Goal: Information Seeking & Learning: Learn about a topic

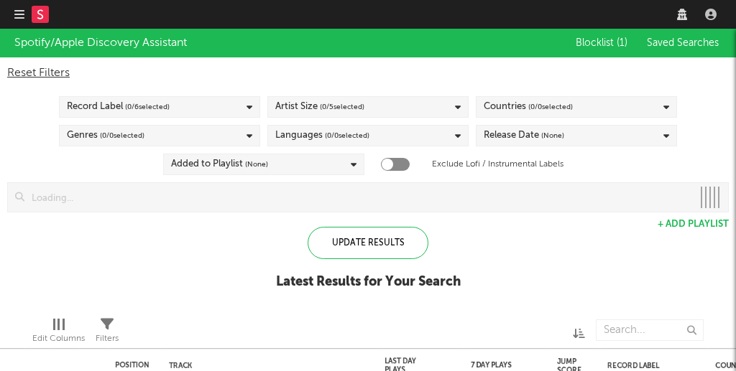
checkbox input "true"
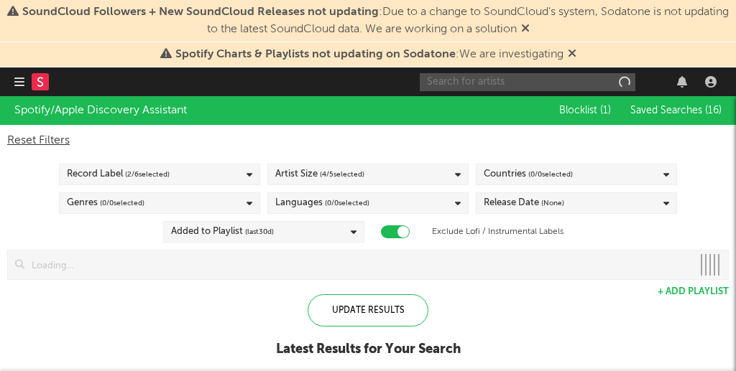
click at [524, 81] on input "text" at bounding box center [528, 82] width 216 height 18
type input "zizzy"
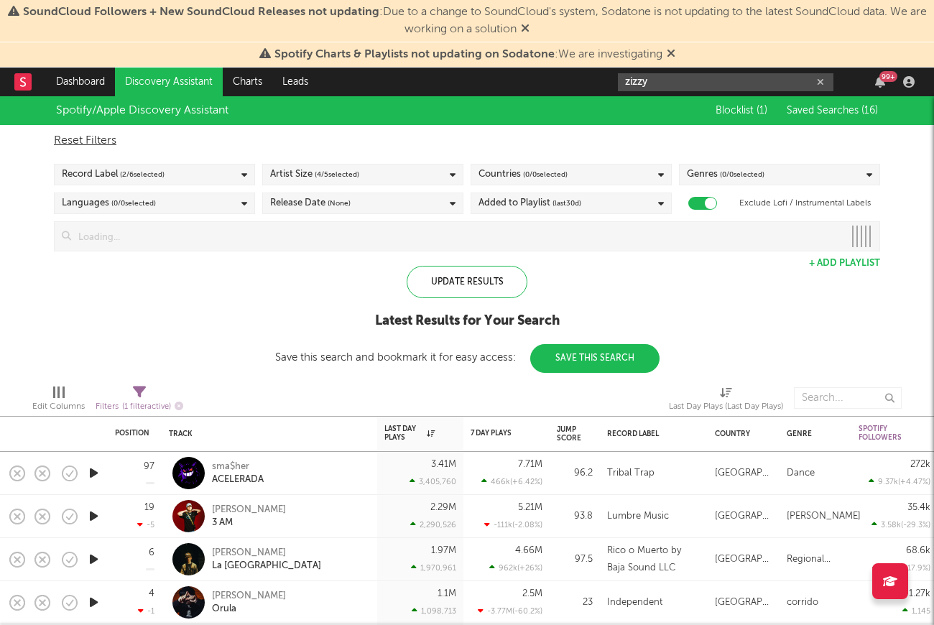
click at [654, 76] on input "zizzy" at bounding box center [726, 82] width 216 height 18
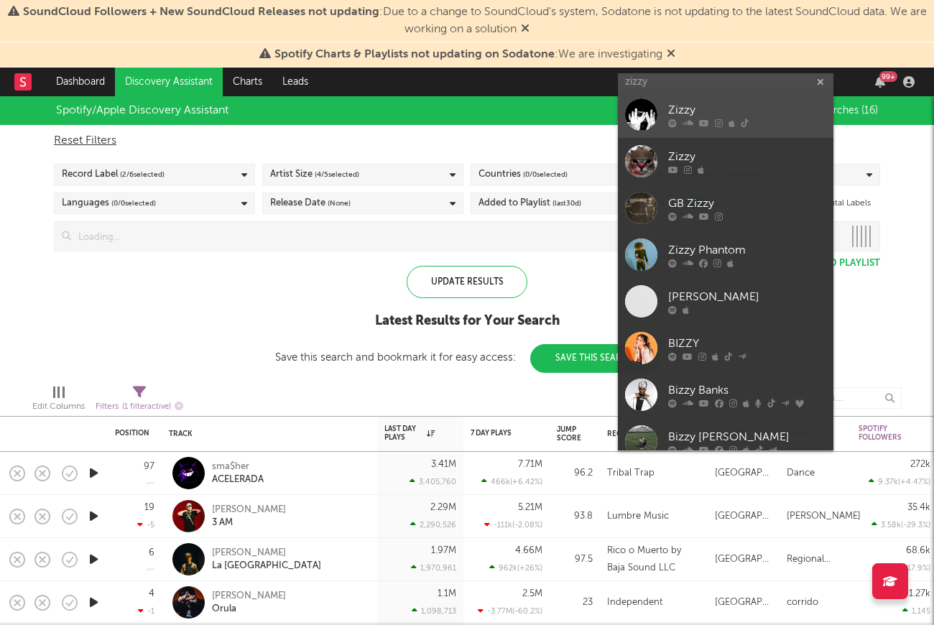
click at [657, 109] on link "Zizzy" at bounding box center [726, 114] width 216 height 47
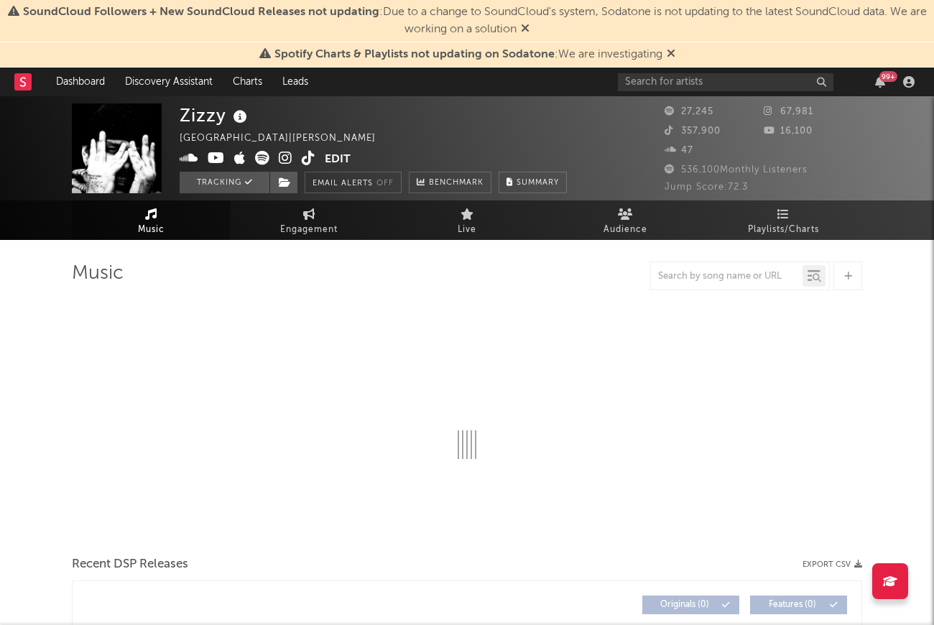
select select "6m"
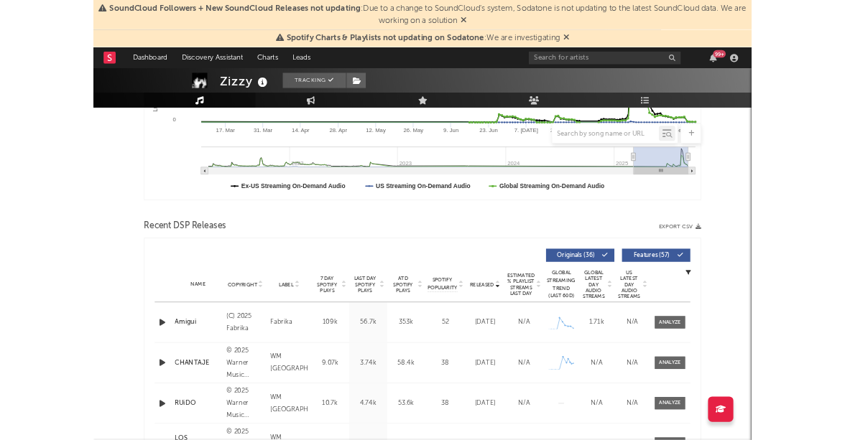
scroll to position [486, 0]
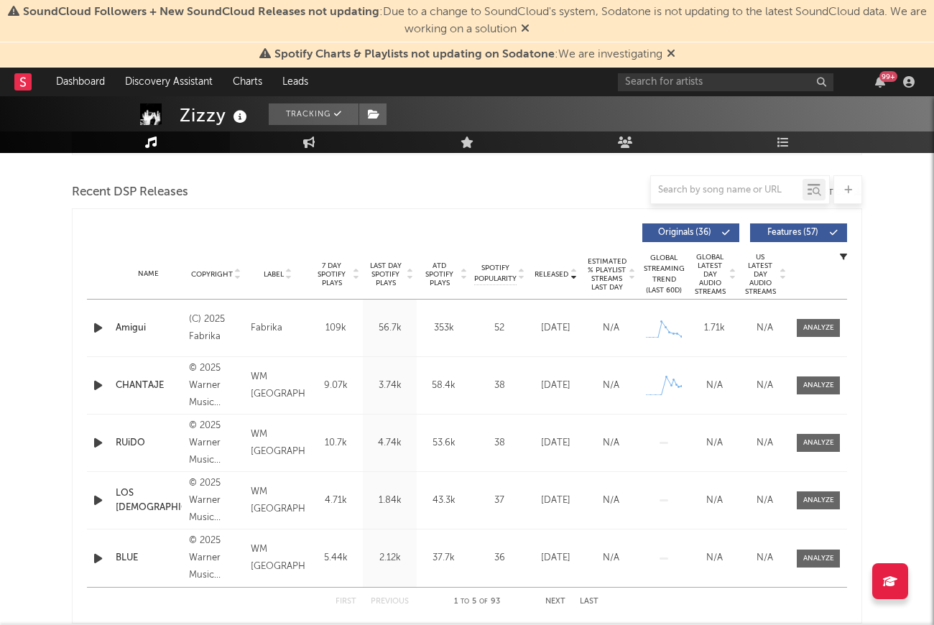
click at [575, 279] on div "Name Copyright Label Album Names Composer Names 7 Day Spotify Plays Last Day Sp…" at bounding box center [467, 274] width 760 height 50
click at [574, 278] on icon at bounding box center [573, 277] width 7 height 6
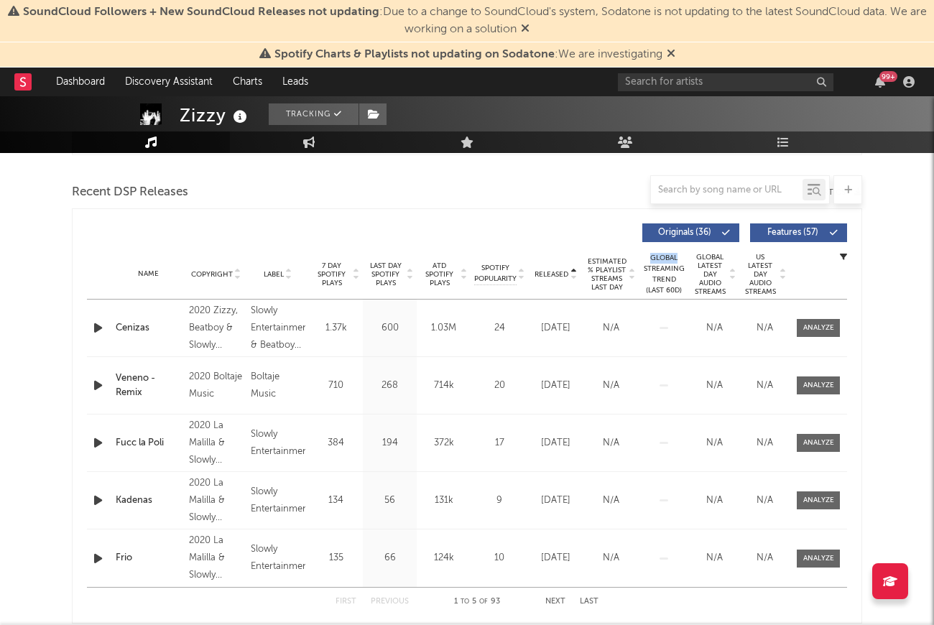
click at [574, 278] on icon at bounding box center [573, 277] width 7 height 6
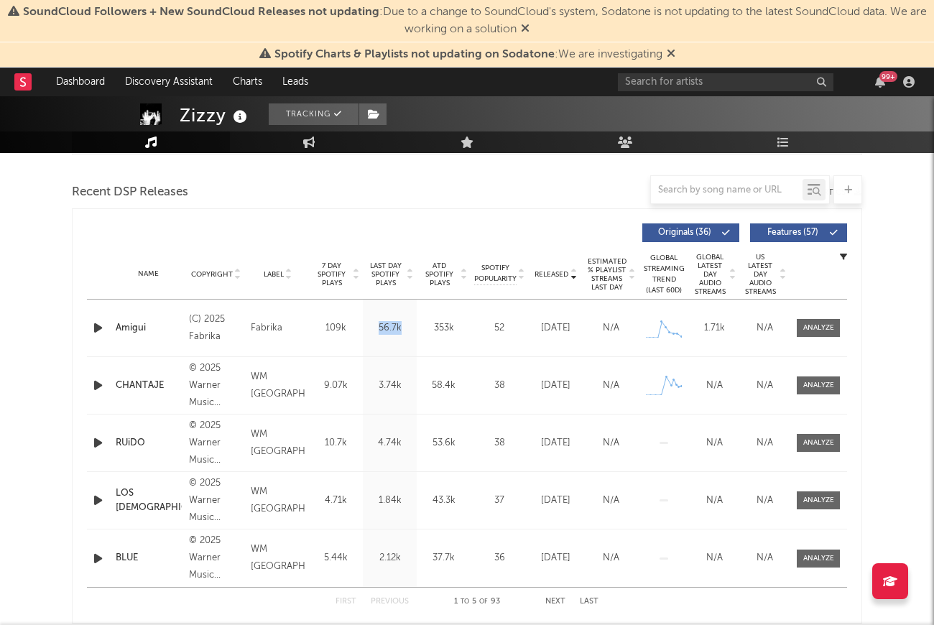
drag, startPoint x: 407, startPoint y: 325, endPoint x: 371, endPoint y: 323, distance: 35.9
click at [371, 323] on div "56.7k" at bounding box center [389, 328] width 47 height 14
